Goal: Navigation & Orientation: Find specific page/section

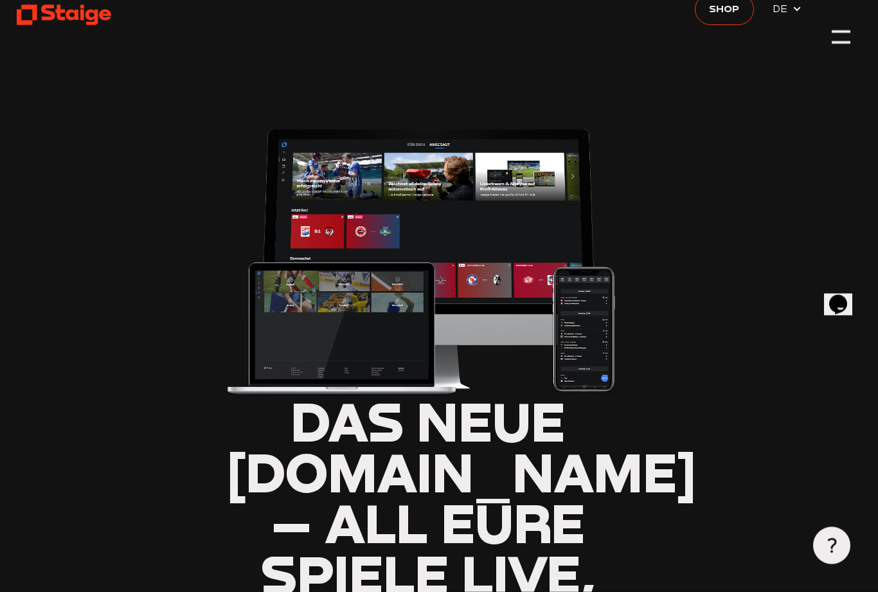
scroll to position [0, 11]
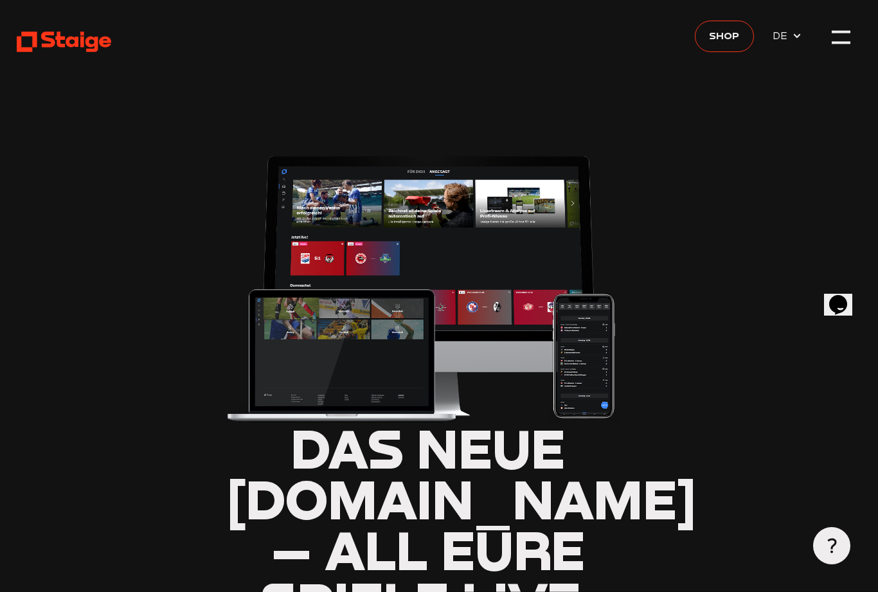
click at [799, 37] on icon at bounding box center [797, 36] width 10 height 10
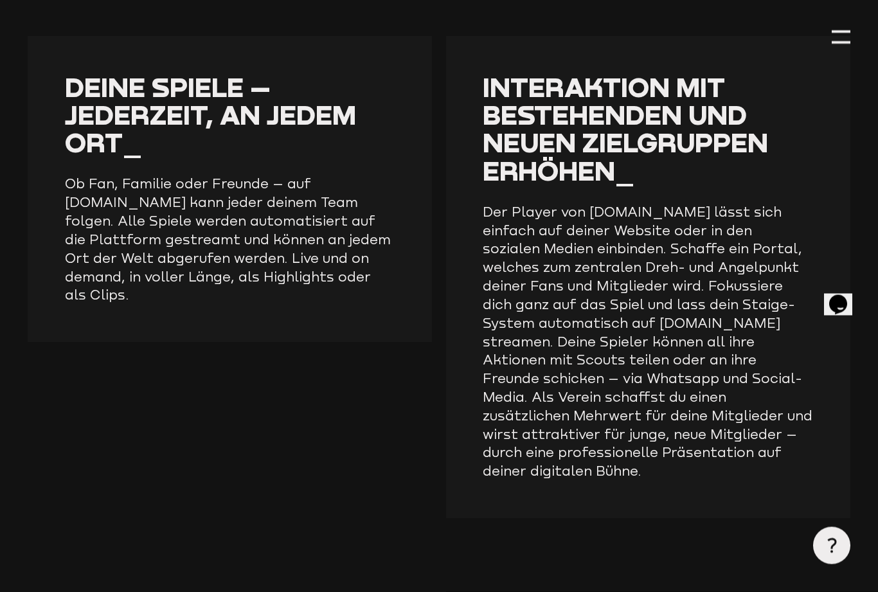
scroll to position [1871, 0]
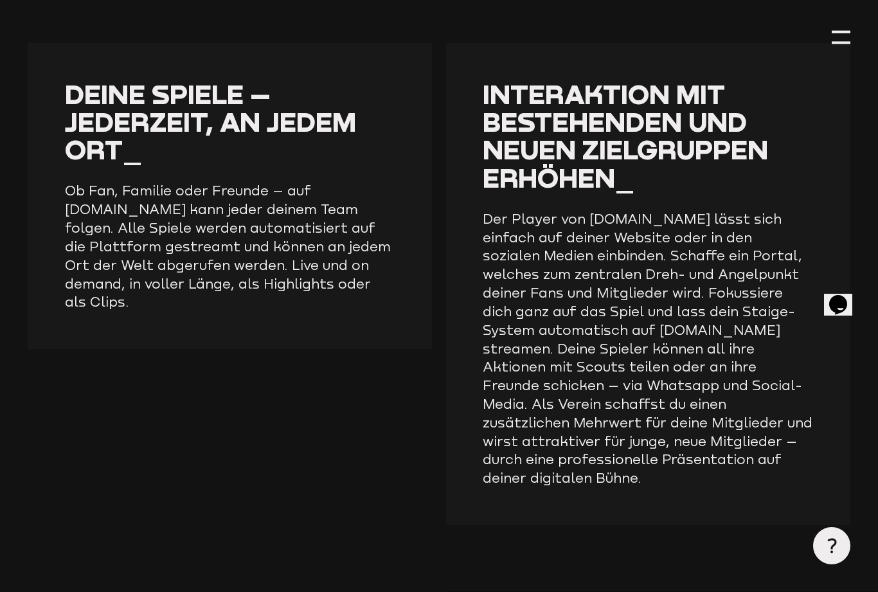
click at [835, 35] on div at bounding box center [841, 37] width 19 height 19
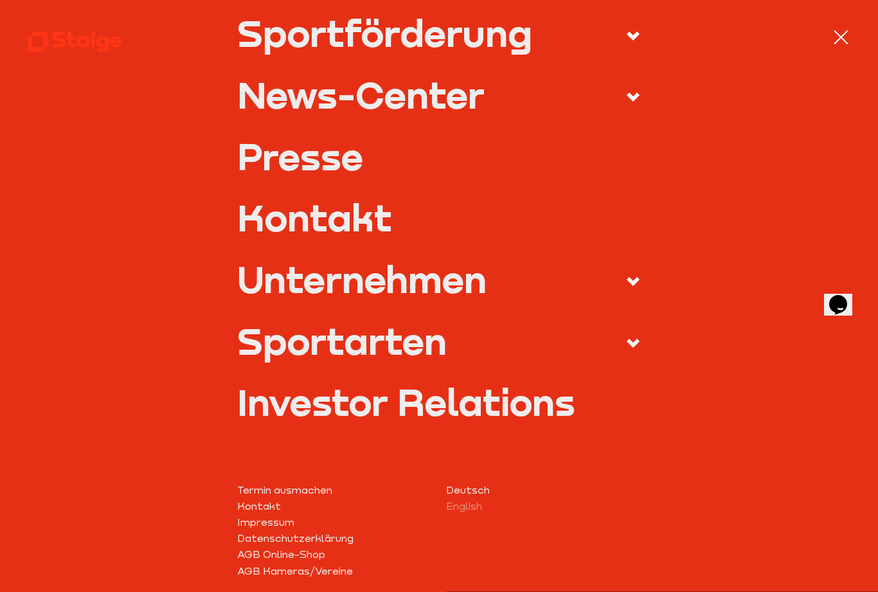
scroll to position [373, 0]
click at [631, 341] on icon at bounding box center [633, 342] width 15 height 15
click at [0, 0] on input "Sportarten" at bounding box center [0, 0] width 0 height 0
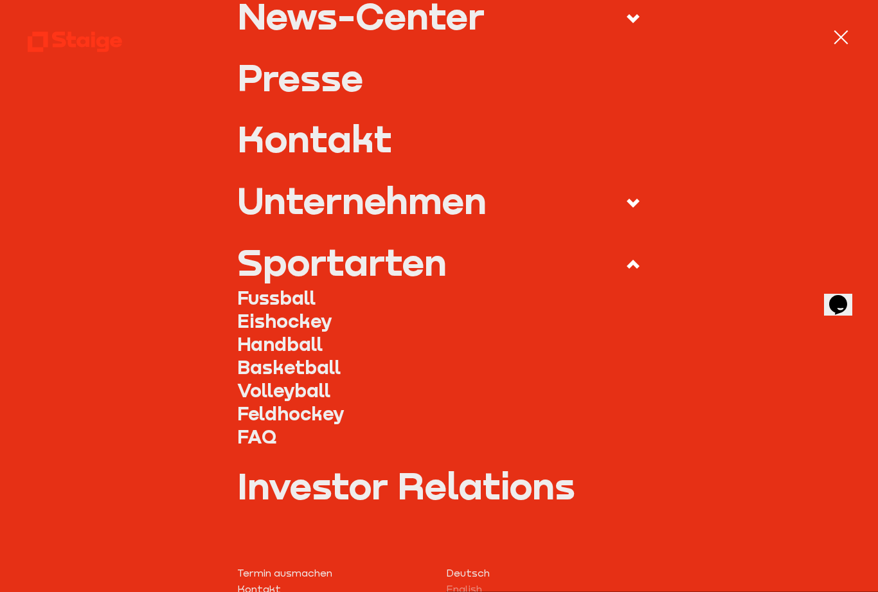
click at [318, 298] on link "Fussball" at bounding box center [439, 297] width 404 height 23
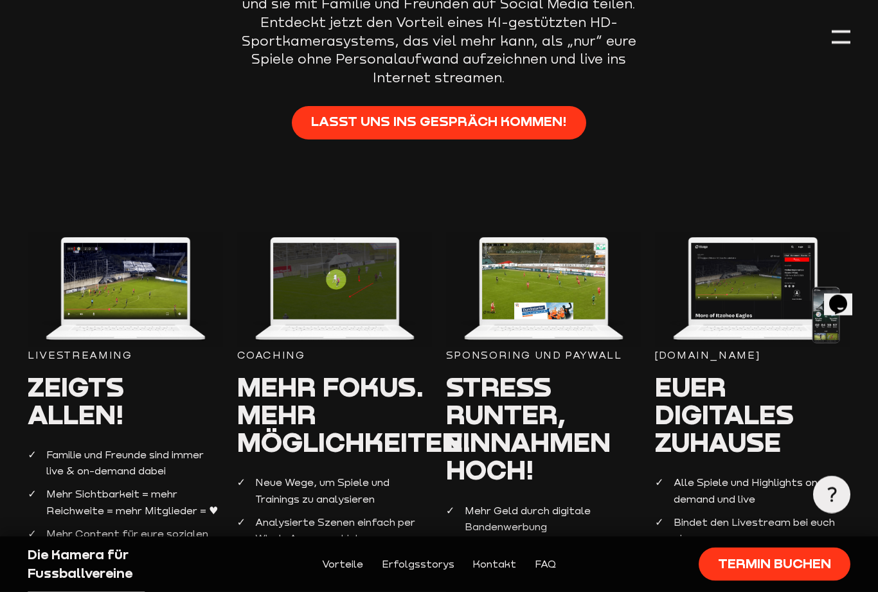
scroll to position [990, 0]
click at [107, 304] on img at bounding box center [125, 289] width 195 height 115
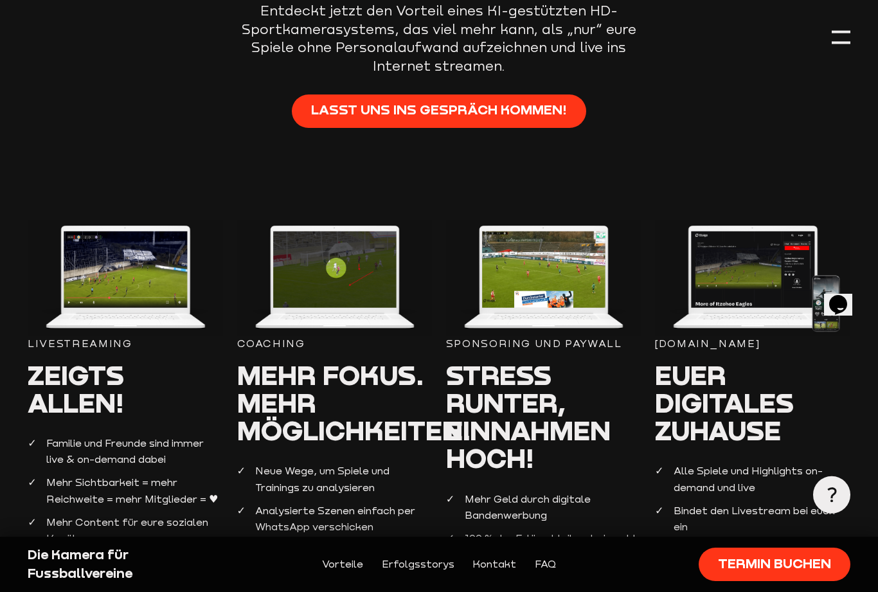
scroll to position [1006, 0]
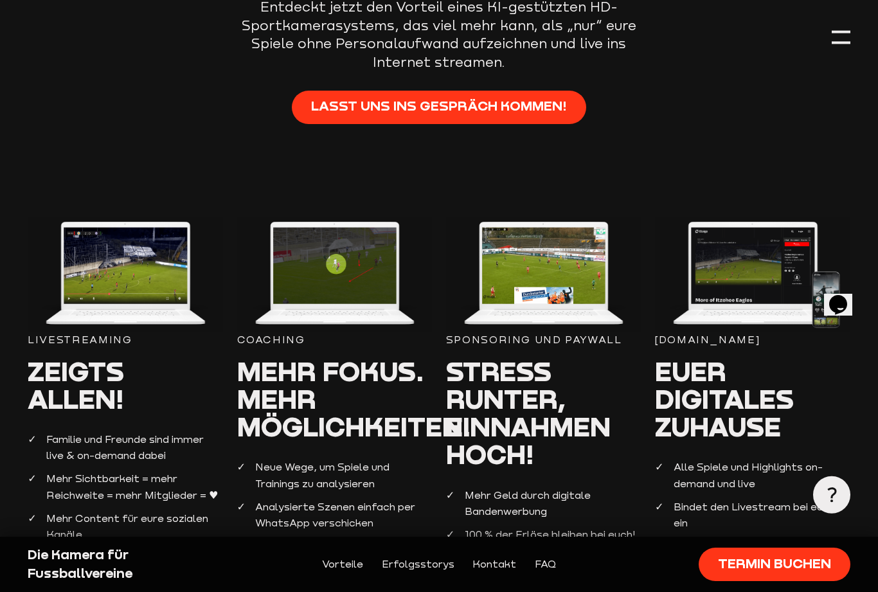
click at [119, 314] on img at bounding box center [125, 274] width 195 height 115
click at [103, 471] on li "Mehr Sichtbarkeit = mehr Reichweite = mehr Mitglieder = ♥" at bounding box center [125, 487] width 195 height 32
click at [86, 583] on div "Die Kamera für Fussballvereine" at bounding box center [125, 564] width 195 height 37
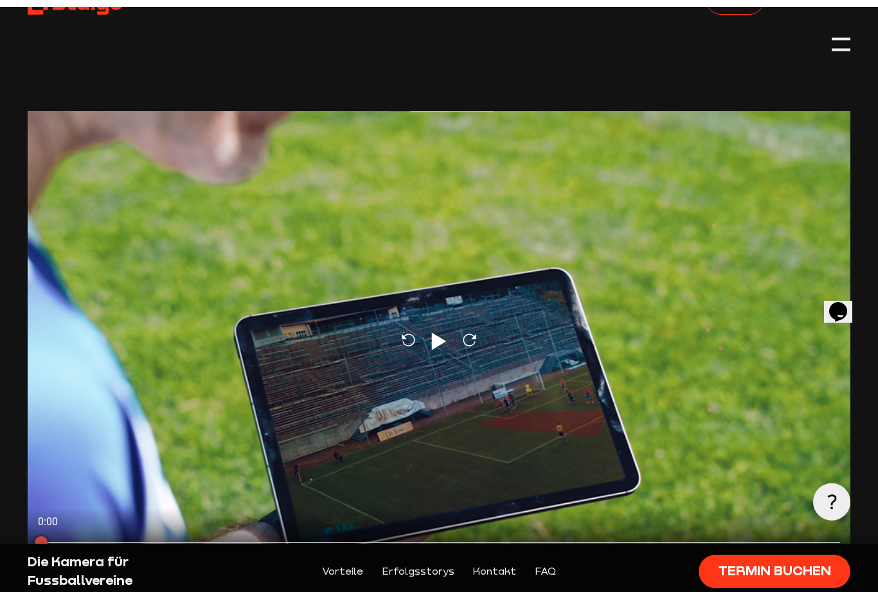
scroll to position [0, 0]
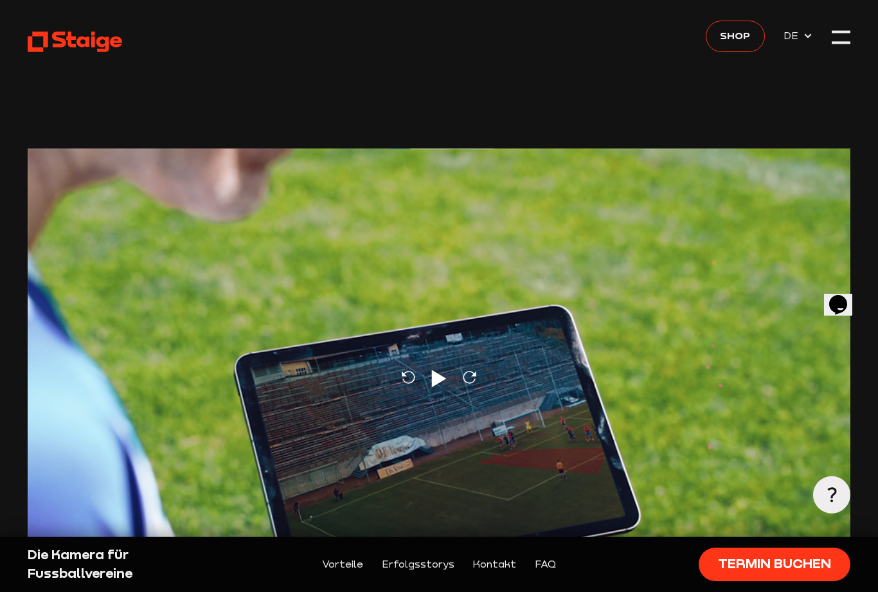
click at [836, 38] on div at bounding box center [841, 37] width 19 height 19
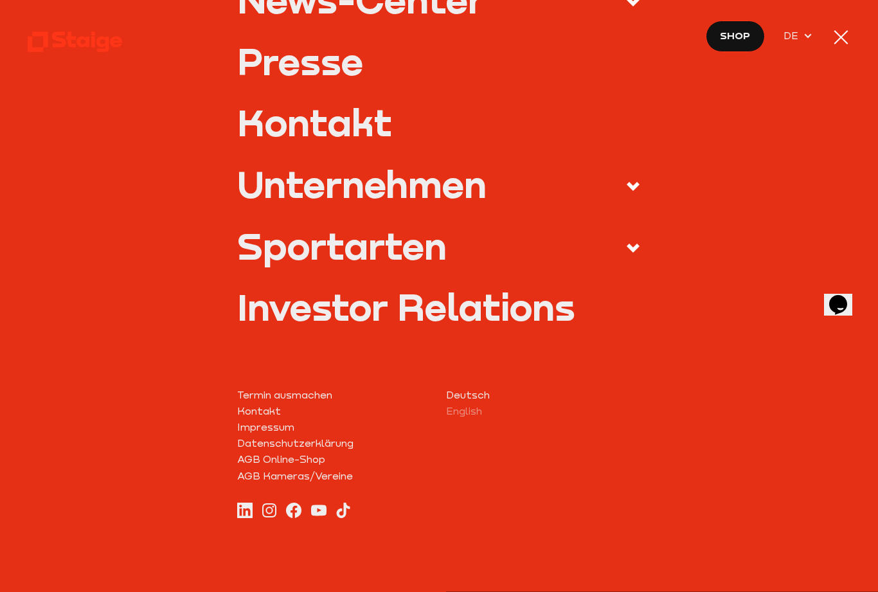
scroll to position [467, 0]
click at [839, 41] on div at bounding box center [841, 37] width 19 height 19
